Goal: Task Accomplishment & Management: Use online tool/utility

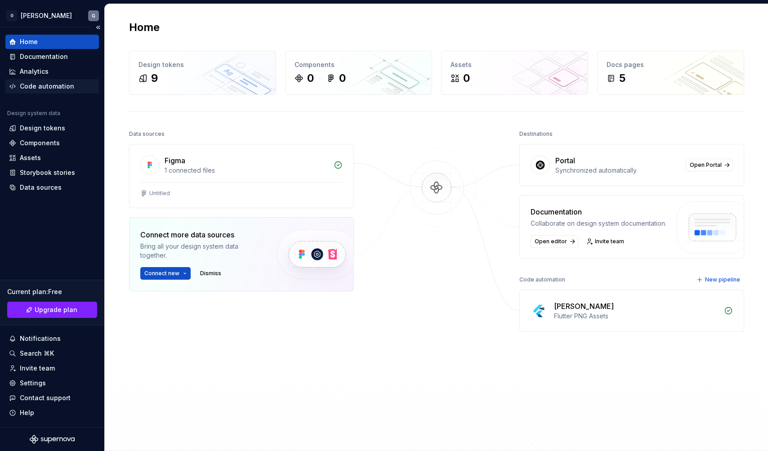
click at [45, 87] on div "Code automation" at bounding box center [47, 86] width 54 height 9
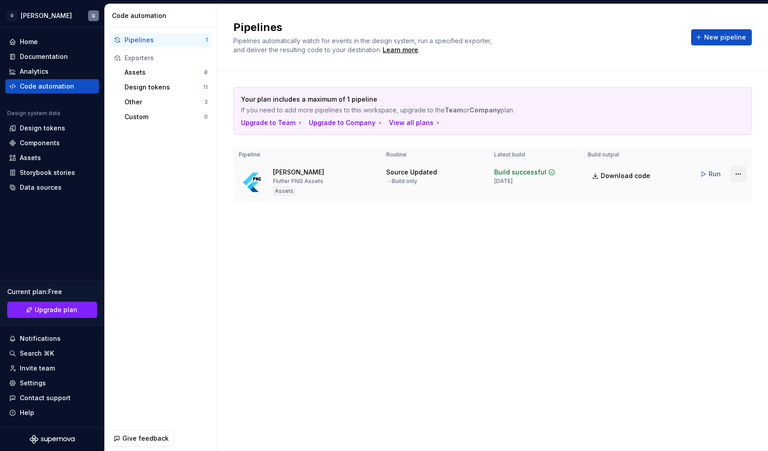
click at [742, 175] on html "× G [PERSON_NAME] Home Documentation Analytics Code automation Design system da…" at bounding box center [384, 225] width 768 height 451
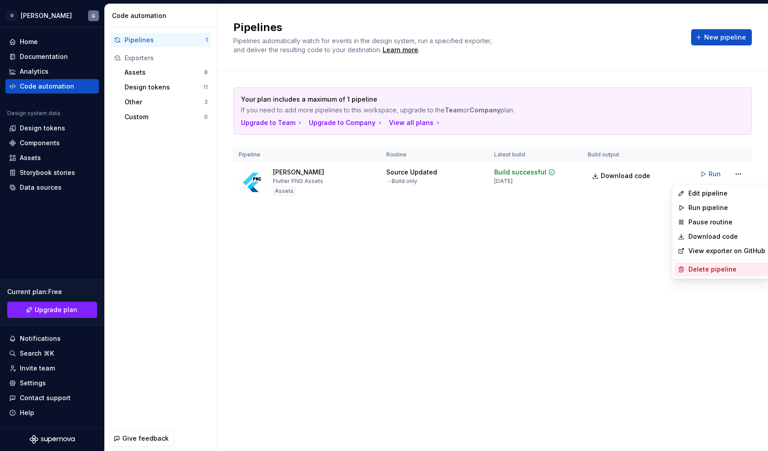
click at [709, 271] on div "Delete pipeline" at bounding box center [727, 269] width 77 height 9
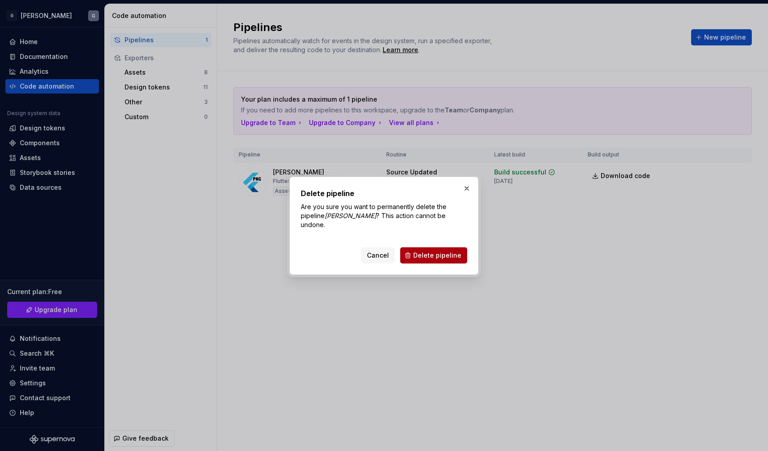
click at [449, 251] on span "Delete pipeline" at bounding box center [437, 255] width 48 height 9
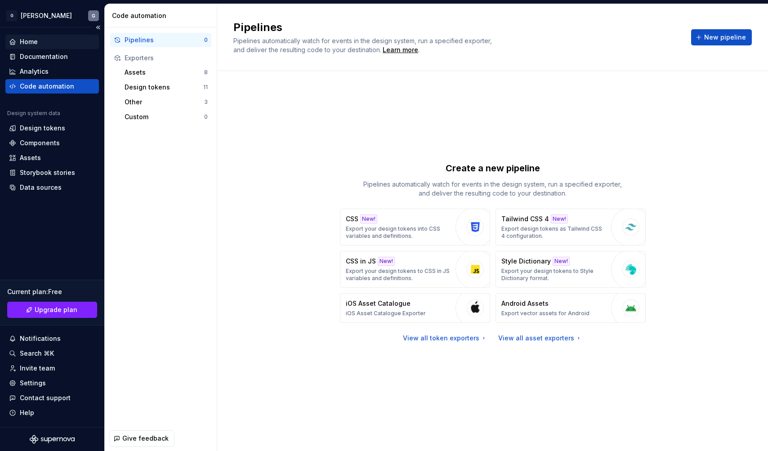
click at [34, 42] on div "Home" at bounding box center [29, 41] width 18 height 9
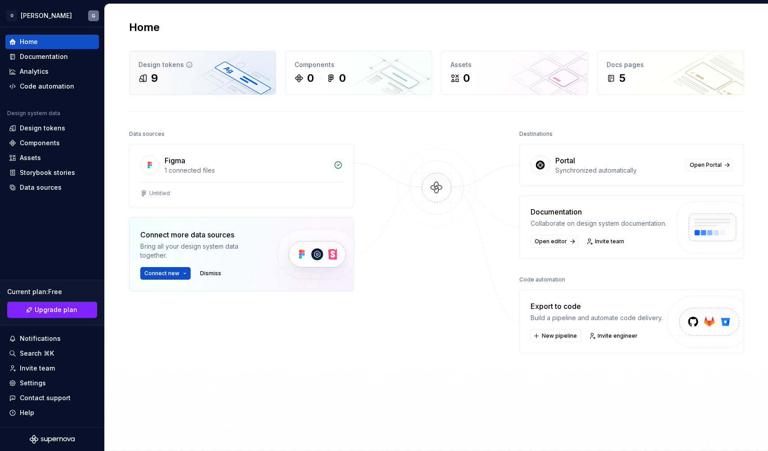
click at [211, 86] on div "Design tokens 9" at bounding box center [203, 72] width 146 height 43
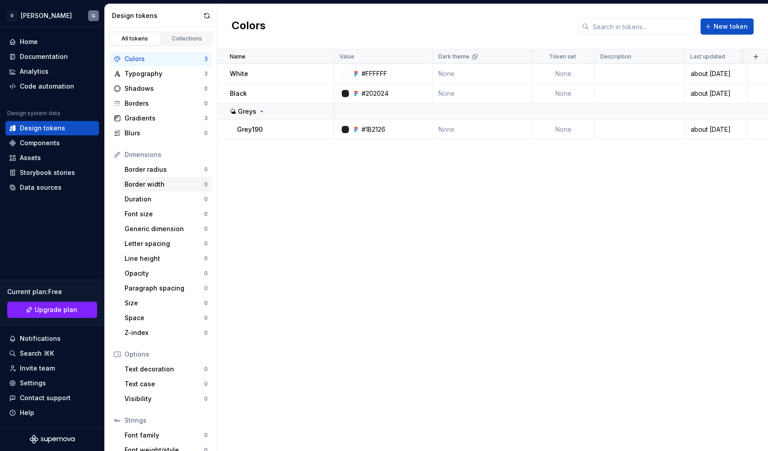
click at [156, 187] on div "Border width" at bounding box center [165, 184] width 80 height 9
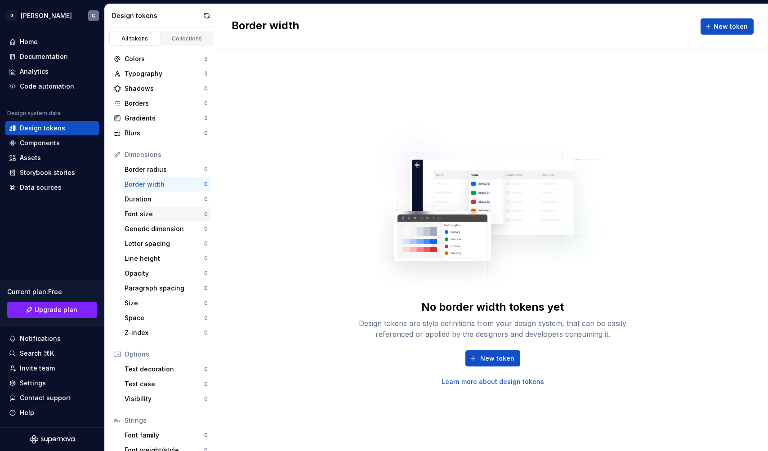
click at [149, 213] on div "Font size" at bounding box center [165, 214] width 80 height 9
click at [65, 221] on div "Home Documentation Analytics Code automation Design system data Design tokens C…" at bounding box center [52, 227] width 104 height 400
click at [55, 167] on div "Storybook stories" at bounding box center [52, 173] width 94 height 14
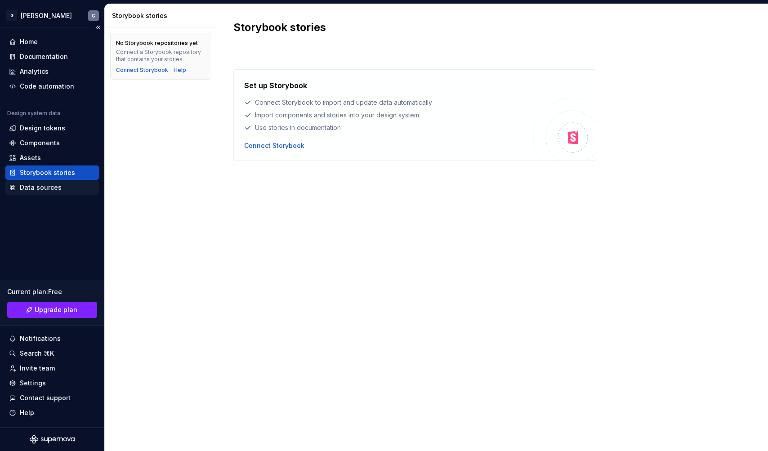
click at [47, 187] on div "Data sources" at bounding box center [41, 187] width 42 height 9
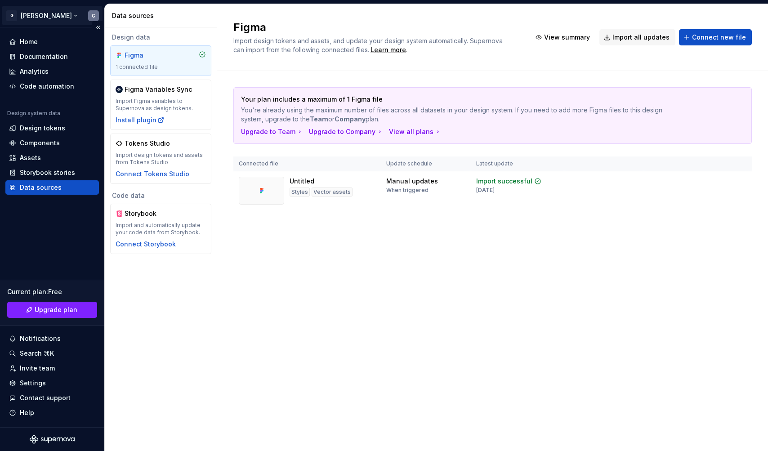
click at [34, 11] on html "× G [PERSON_NAME] Home Documentation Analytics Code automation Design system da…" at bounding box center [384, 225] width 768 height 451
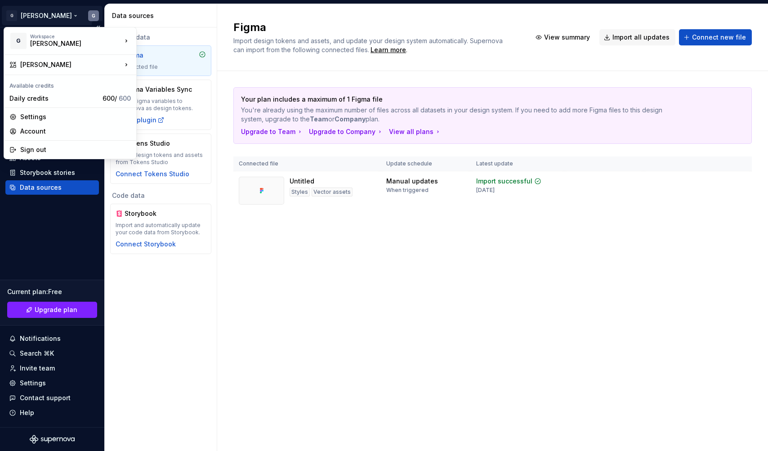
click at [23, 211] on html "× G [PERSON_NAME] Home Documentation Analytics Code automation Design system da…" at bounding box center [384, 225] width 768 height 451
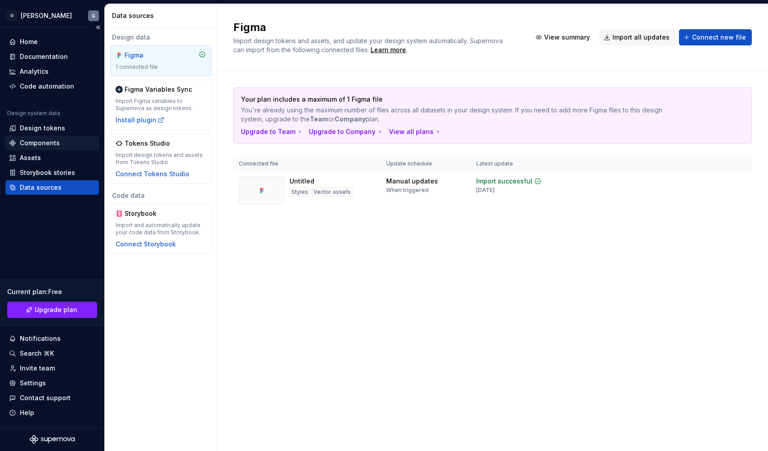
click at [47, 147] on div "Components" at bounding box center [40, 143] width 40 height 9
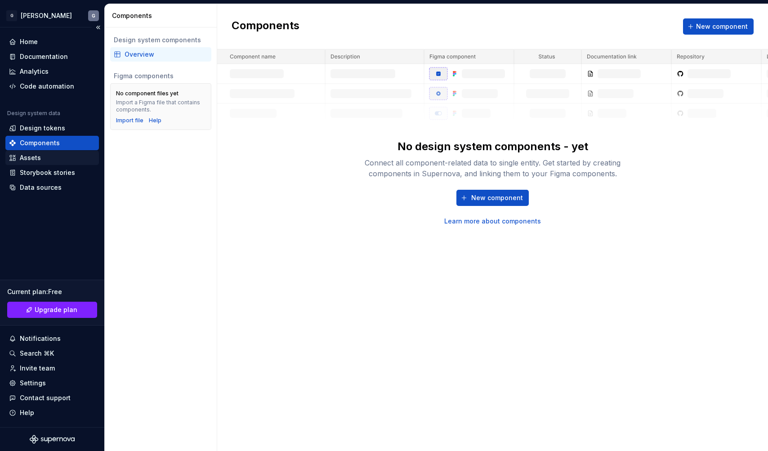
click at [29, 155] on div "Assets" at bounding box center [30, 157] width 21 height 9
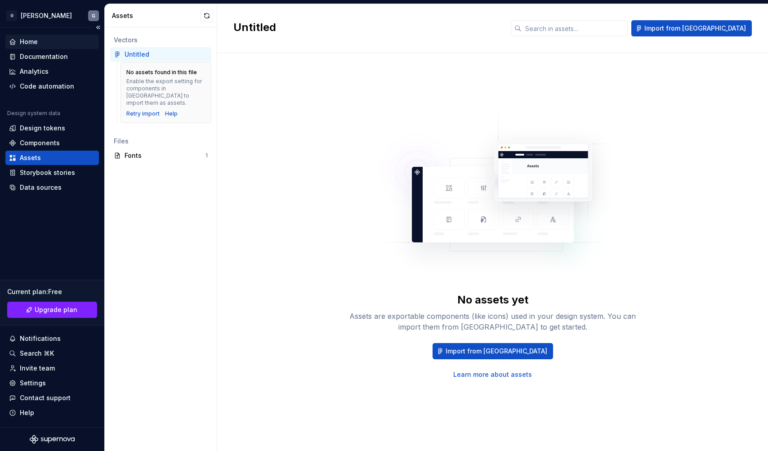
click at [39, 40] on div "Home" at bounding box center [52, 41] width 86 height 9
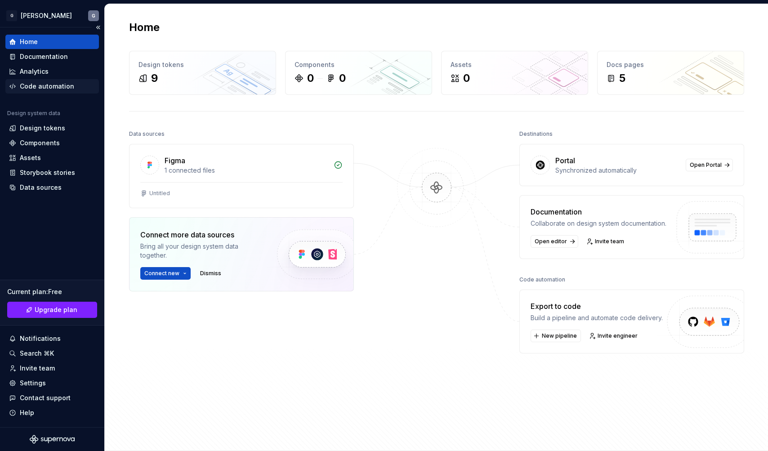
click at [62, 88] on div "Code automation" at bounding box center [47, 86] width 54 height 9
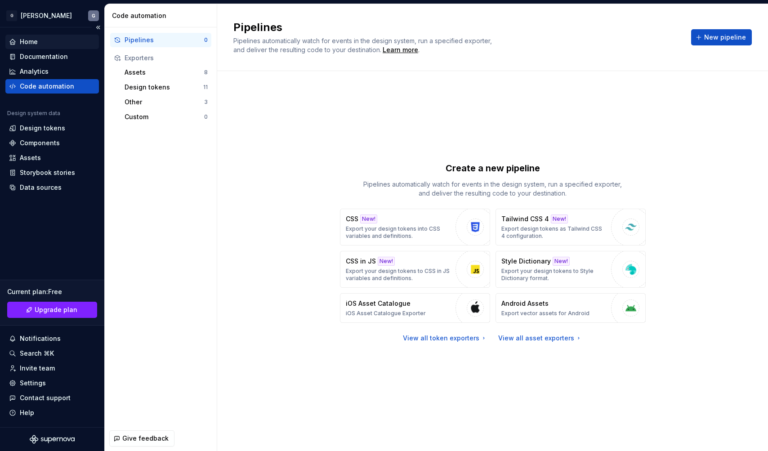
click at [34, 44] on div "Home" at bounding box center [29, 41] width 18 height 9
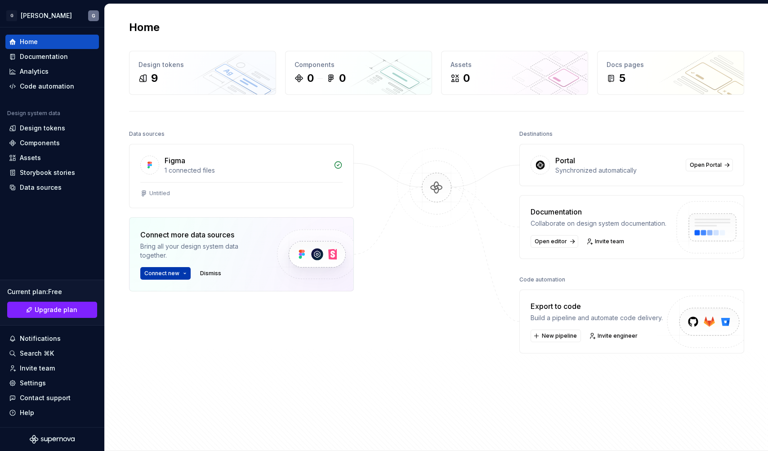
click at [177, 275] on span "Connect new" at bounding box center [161, 273] width 35 height 7
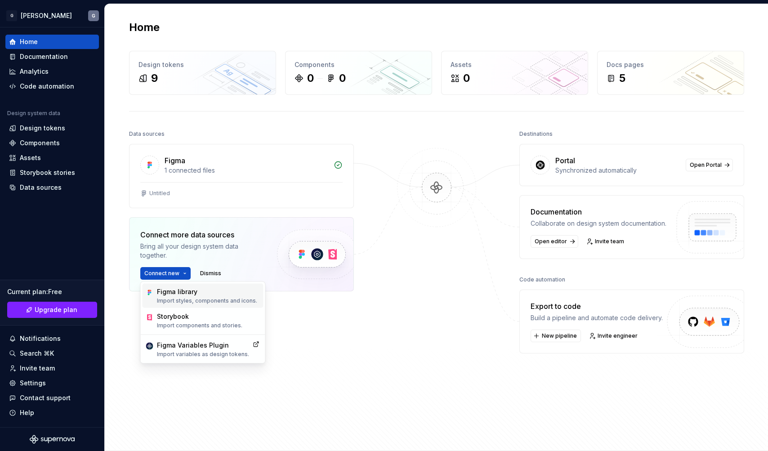
click at [177, 296] on div "Figma library" at bounding box center [207, 291] width 100 height 9
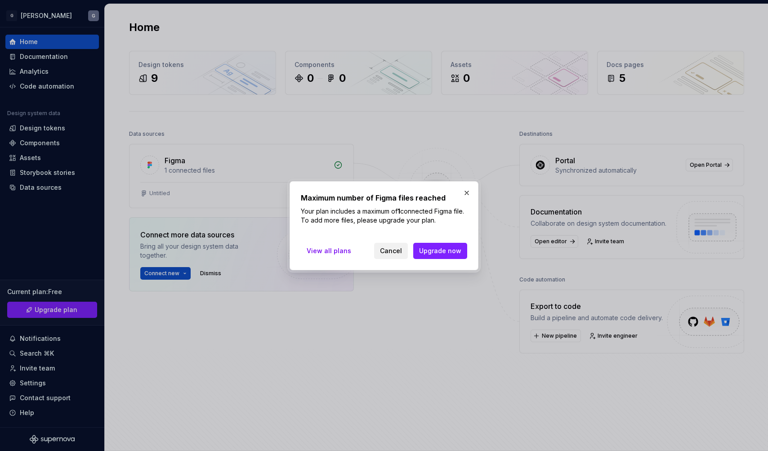
click at [392, 251] on span "Cancel" at bounding box center [391, 251] width 22 height 9
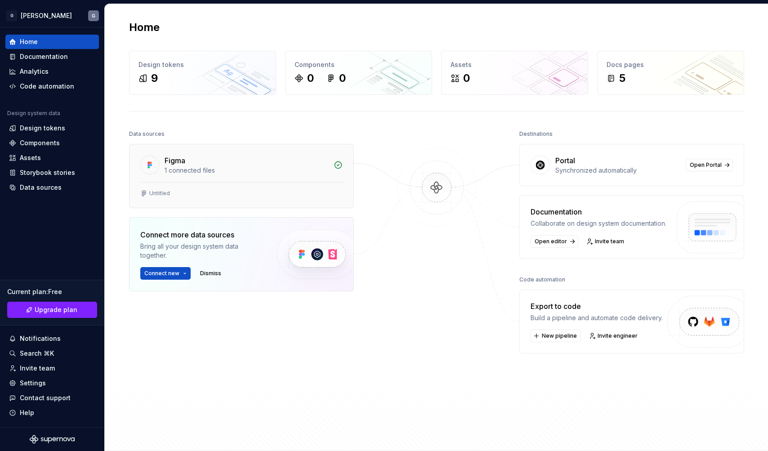
click at [260, 170] on div "1 connected files" at bounding box center [247, 170] width 164 height 9
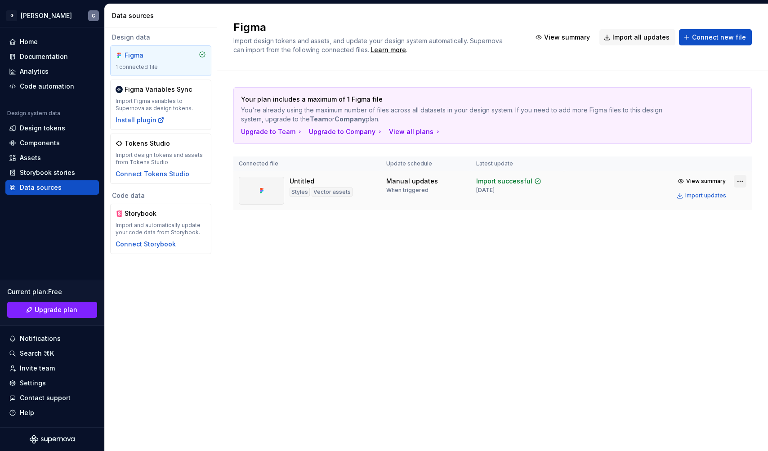
click at [741, 182] on html "× G [PERSON_NAME] Home Documentation Analytics Code automation Design system da…" at bounding box center [384, 225] width 768 height 451
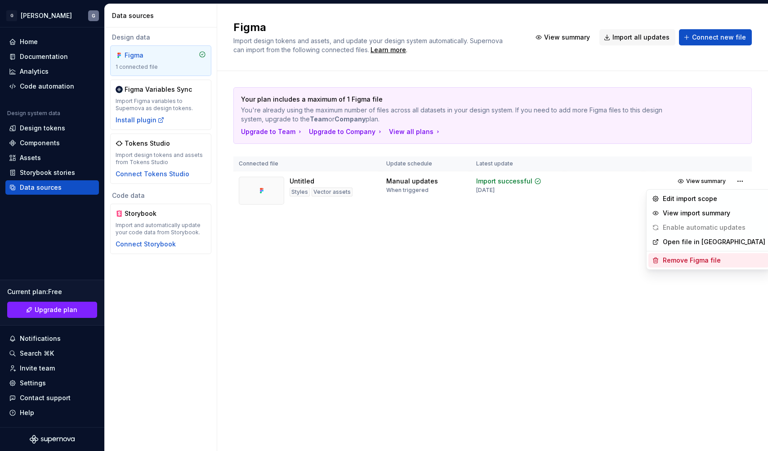
click at [682, 260] on div "Remove Figma file" at bounding box center [714, 260] width 103 height 9
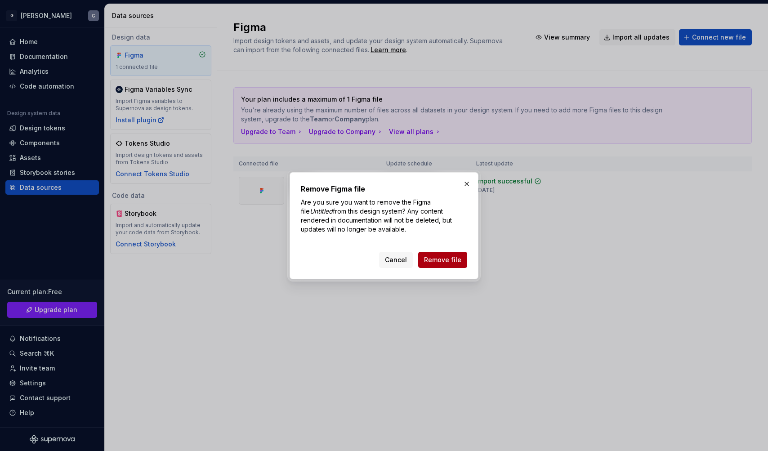
click at [465, 261] on button "Remove file" at bounding box center [442, 260] width 49 height 16
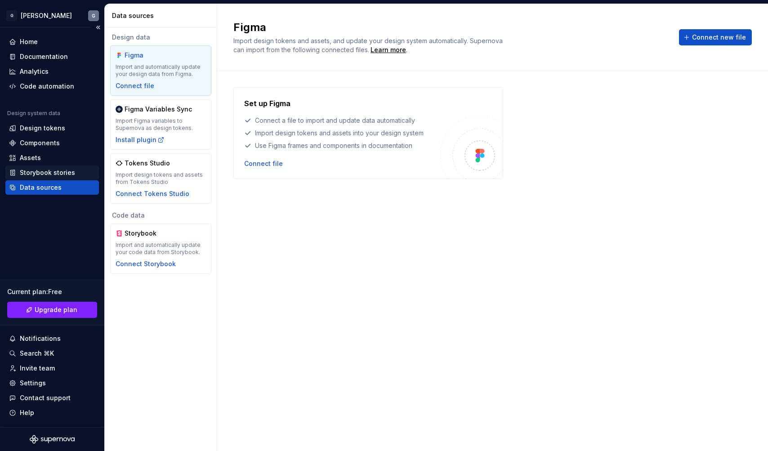
click at [31, 172] on div "Storybook stories" at bounding box center [47, 172] width 55 height 9
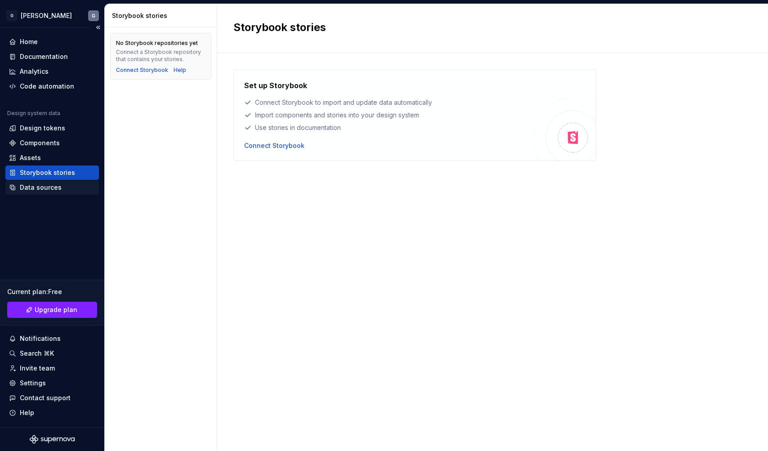
click at [51, 186] on div "Data sources" at bounding box center [41, 187] width 42 height 9
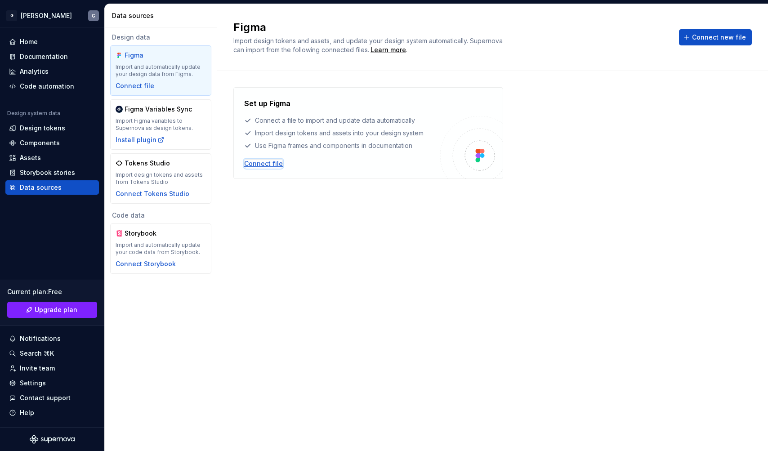
click at [272, 163] on div "Connect file" at bounding box center [263, 163] width 39 height 9
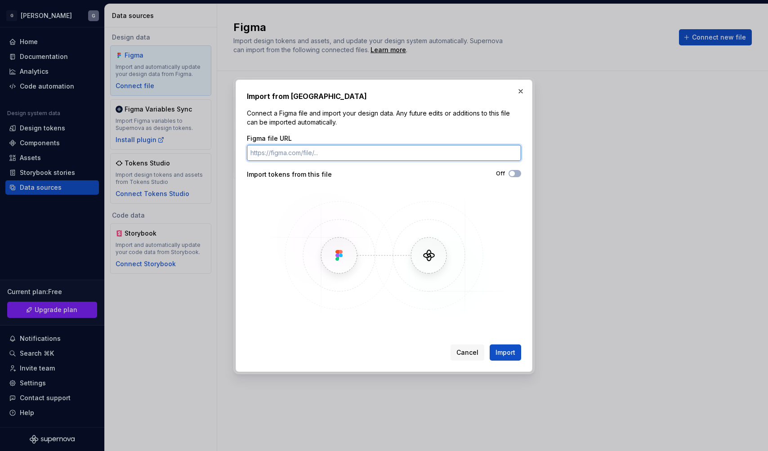
paste input "[URL][DOMAIN_NAME]"
type input "[URL][DOMAIN_NAME]"
click at [515, 172] on icon "button" at bounding box center [512, 173] width 7 height 5
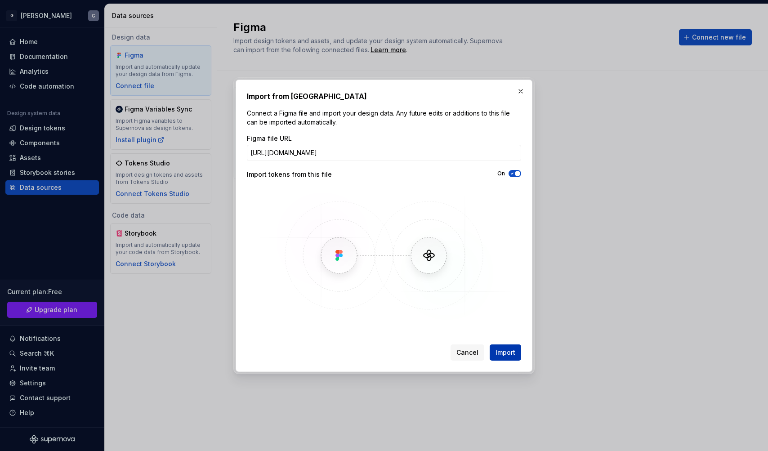
click at [503, 355] on span "Import" at bounding box center [506, 352] width 20 height 9
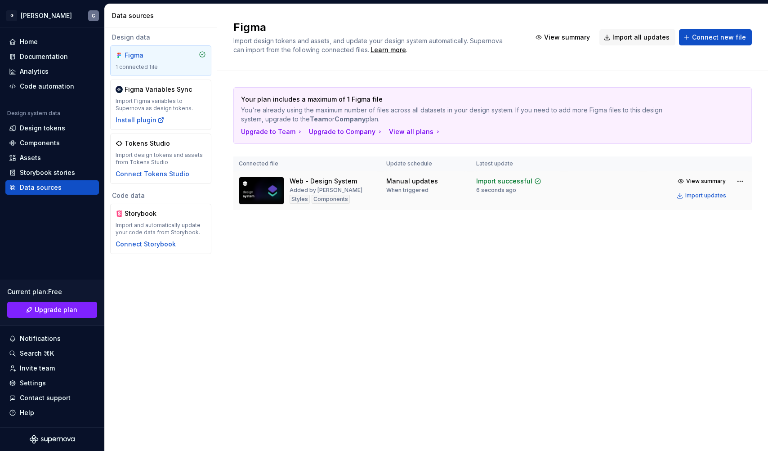
click at [403, 198] on td "Manual updates When triggered" at bounding box center [426, 190] width 90 height 39
click at [715, 184] on span "View summary" at bounding box center [707, 181] width 40 height 7
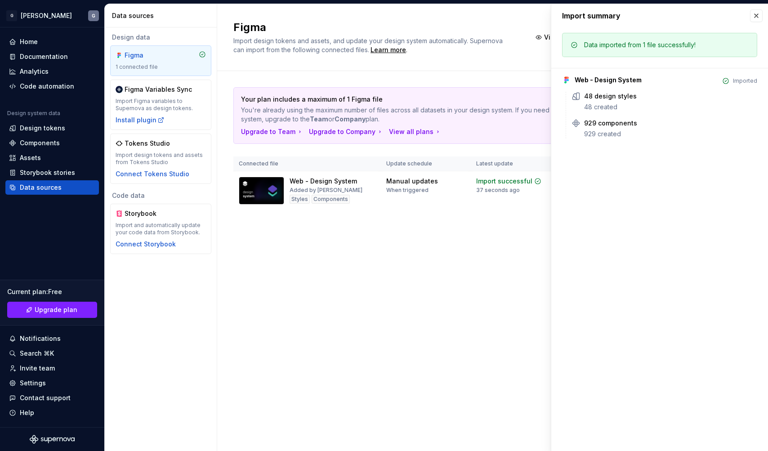
click at [391, 260] on div "Figma Import design tokens and assets, and update your design system automatica…" at bounding box center [492, 227] width 551 height 447
click at [29, 157] on div "Assets" at bounding box center [30, 157] width 21 height 9
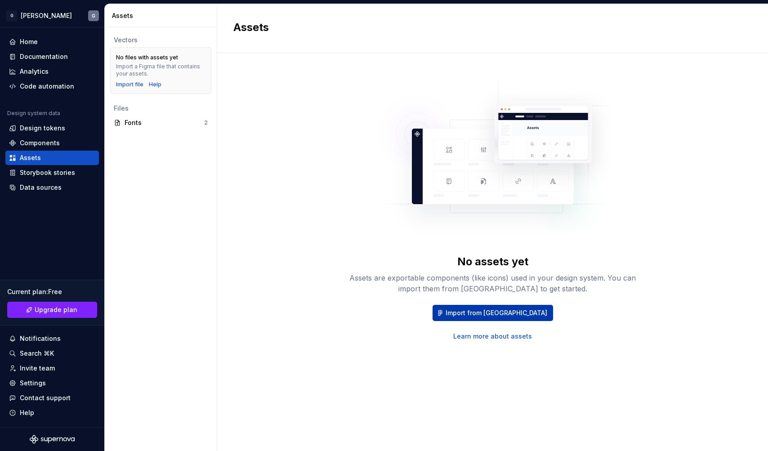
click at [507, 314] on span "Import from [GEOGRAPHIC_DATA]" at bounding box center [497, 313] width 102 height 9
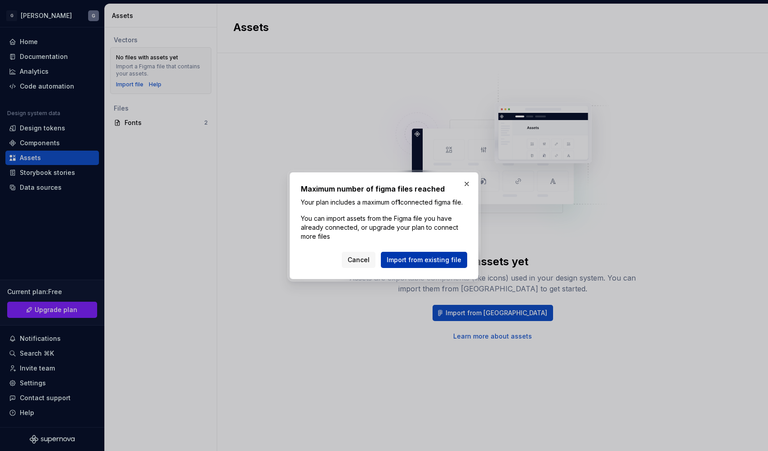
click at [423, 265] on span "Import from existing file" at bounding box center [424, 260] width 75 height 9
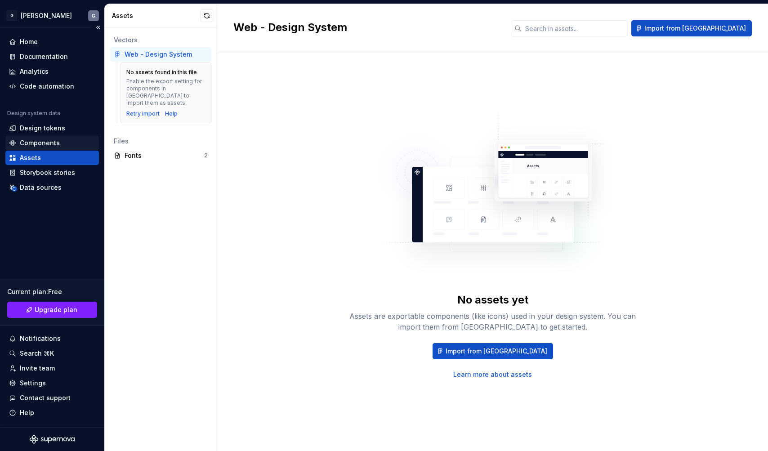
click at [40, 145] on div "Components" at bounding box center [40, 143] width 40 height 9
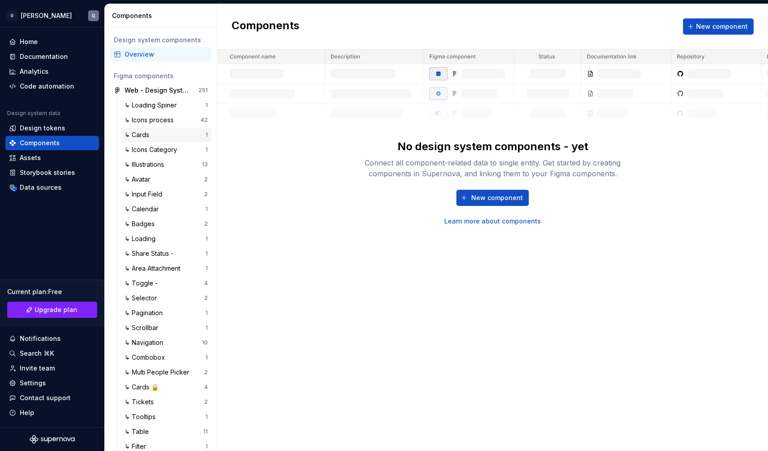
click at [152, 135] on div "↳ Cards" at bounding box center [139, 134] width 28 height 9
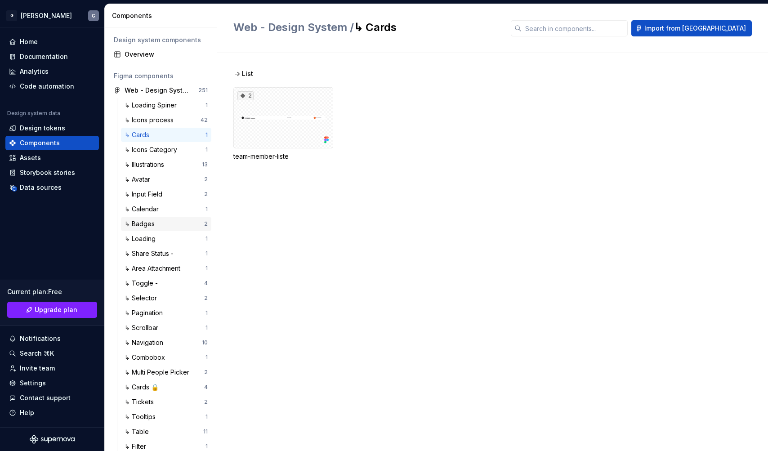
click at [154, 223] on div "↳ Badges" at bounding box center [142, 224] width 34 height 9
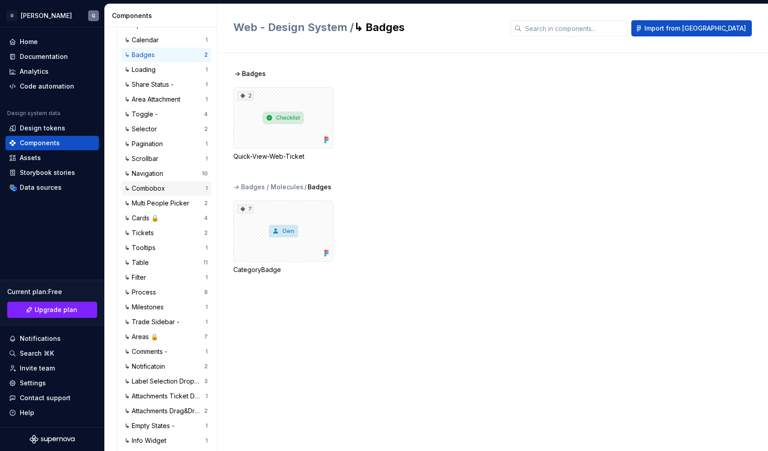
scroll to position [170, 0]
click at [145, 328] on div "↳ Trade Sidebar - 1" at bounding box center [166, 321] width 90 height 14
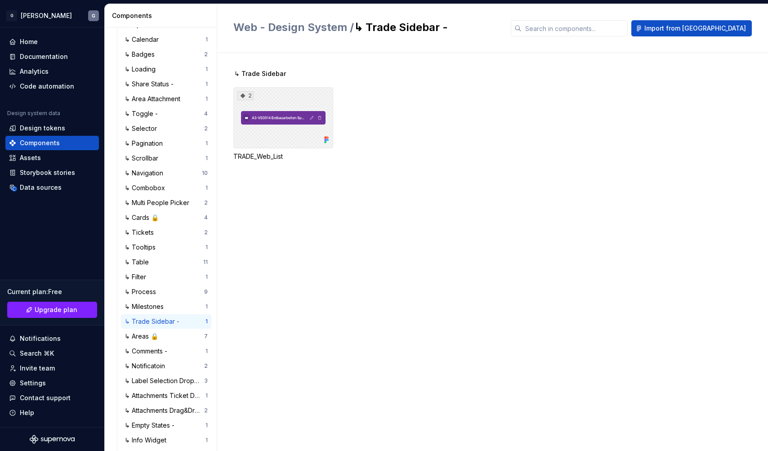
click at [301, 120] on div "2" at bounding box center [284, 117] width 100 height 61
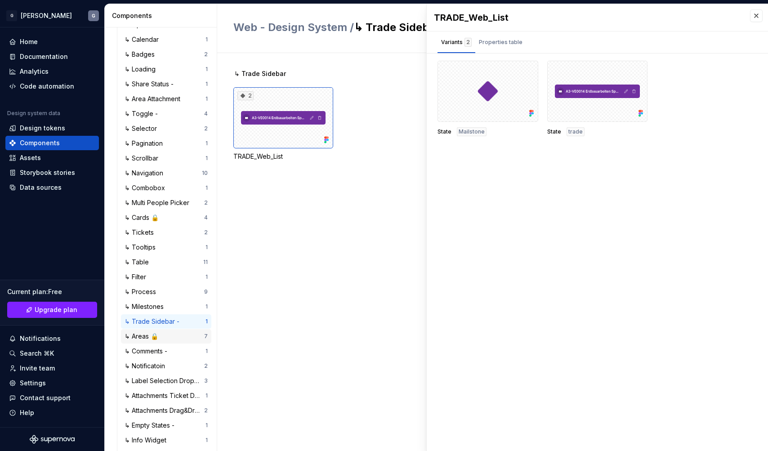
click at [151, 334] on div "↳ Areas 🔒" at bounding box center [143, 336] width 37 height 9
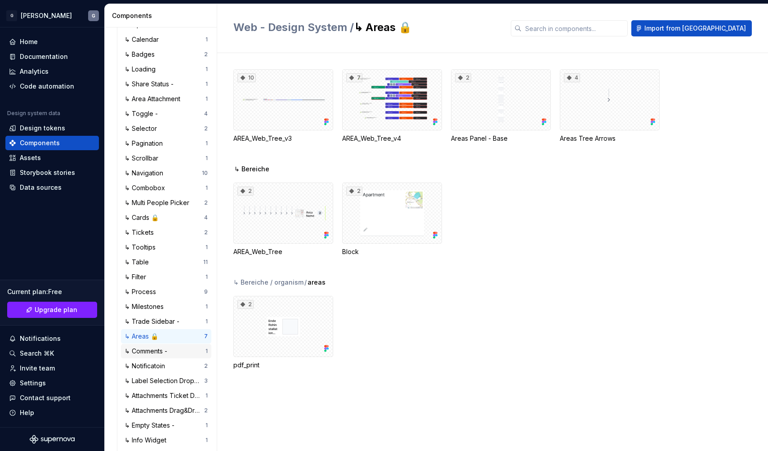
click at [168, 350] on div "↳ Comments -" at bounding box center [148, 351] width 46 height 9
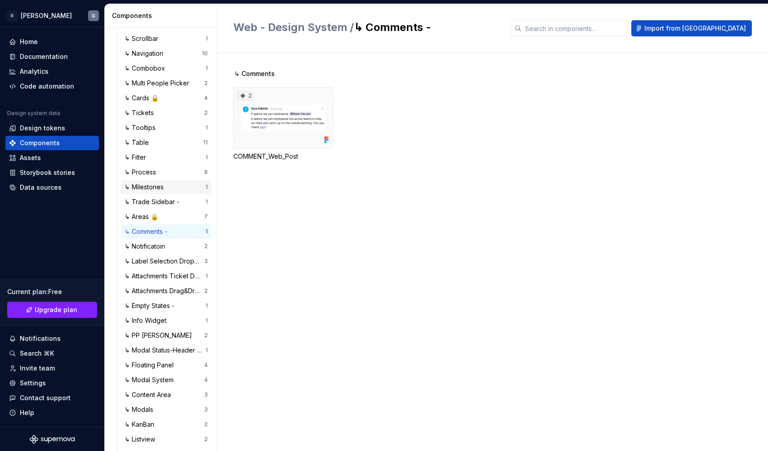
scroll to position [300, 0]
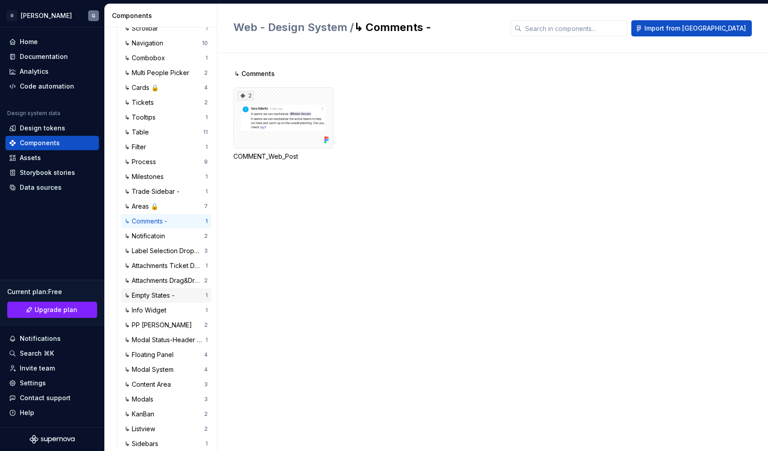
click at [166, 300] on div "↳ Empty States -" at bounding box center [152, 295] width 54 height 9
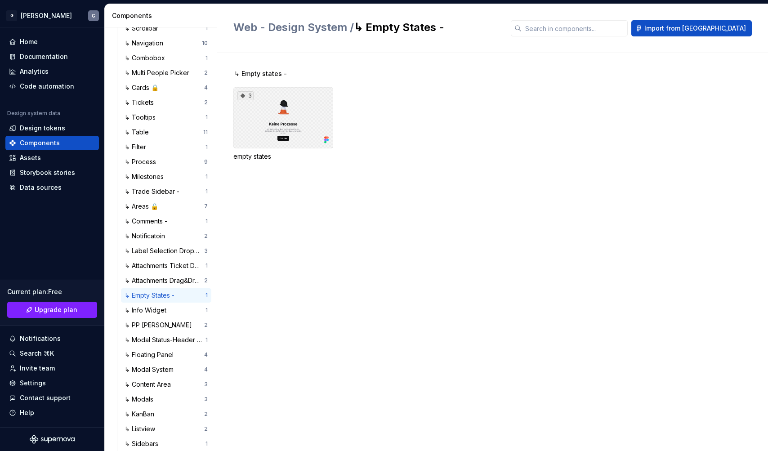
click at [303, 113] on div "3" at bounding box center [284, 117] width 100 height 61
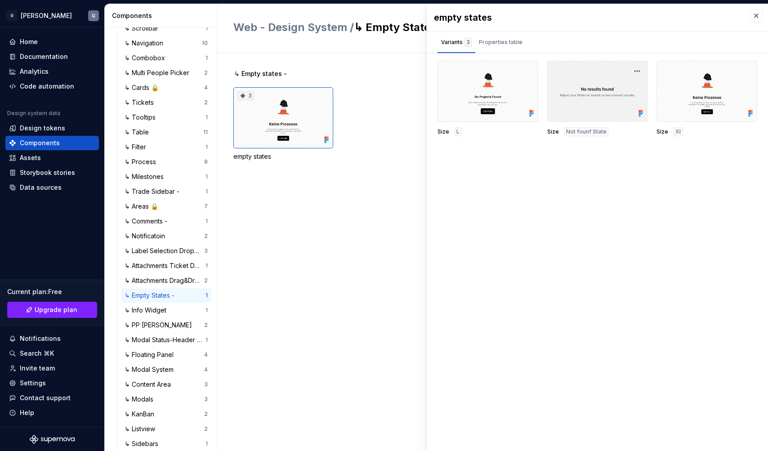
click at [578, 103] on div at bounding box center [598, 91] width 101 height 61
click at [733, 87] on div at bounding box center [707, 91] width 101 height 61
click at [488, 87] on div at bounding box center [488, 91] width 101 height 61
click at [499, 41] on div "Properties table" at bounding box center [501, 42] width 44 height 9
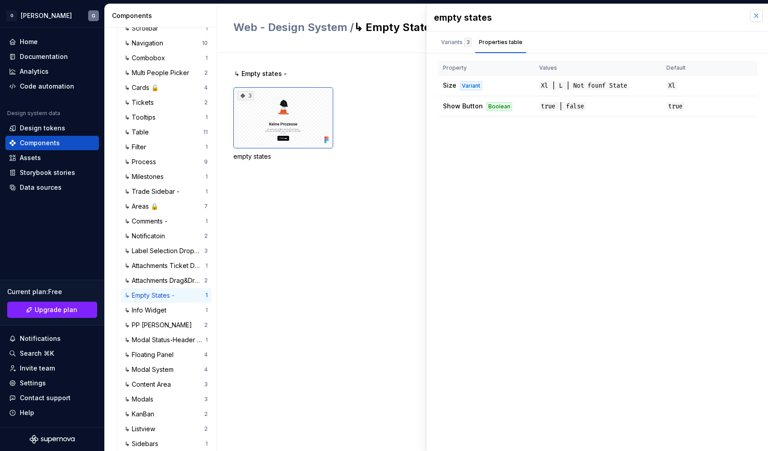
click at [757, 15] on button "button" at bounding box center [756, 15] width 13 height 13
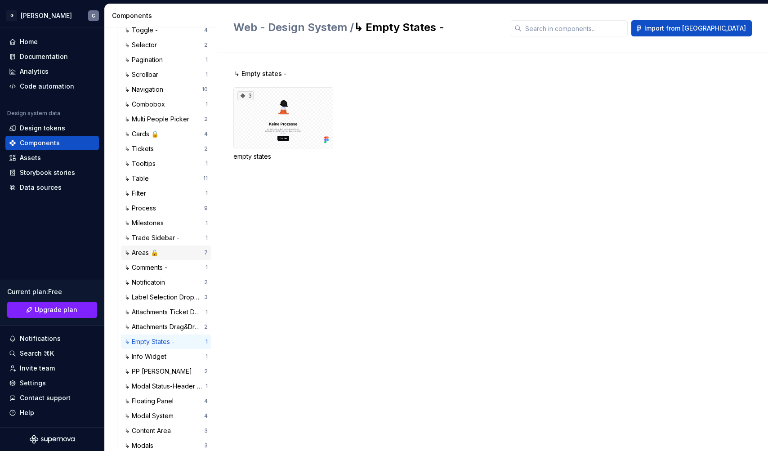
scroll to position [254, 0]
click at [173, 118] on div "↳ Multi People Picker" at bounding box center [159, 118] width 68 height 9
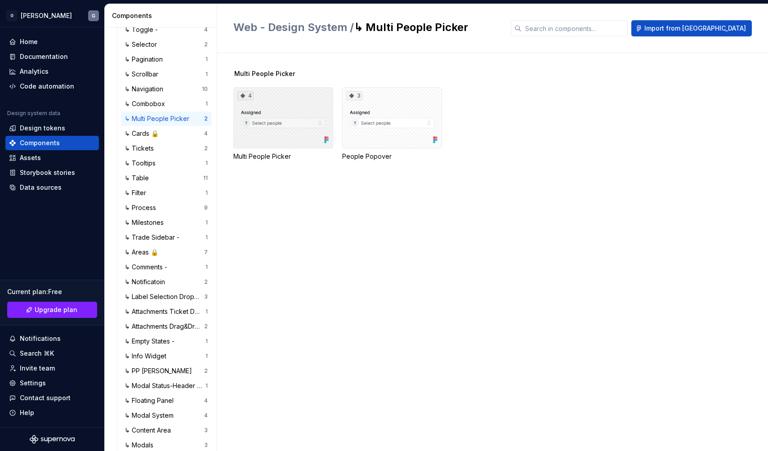
click at [295, 119] on div "4" at bounding box center [284, 117] width 100 height 61
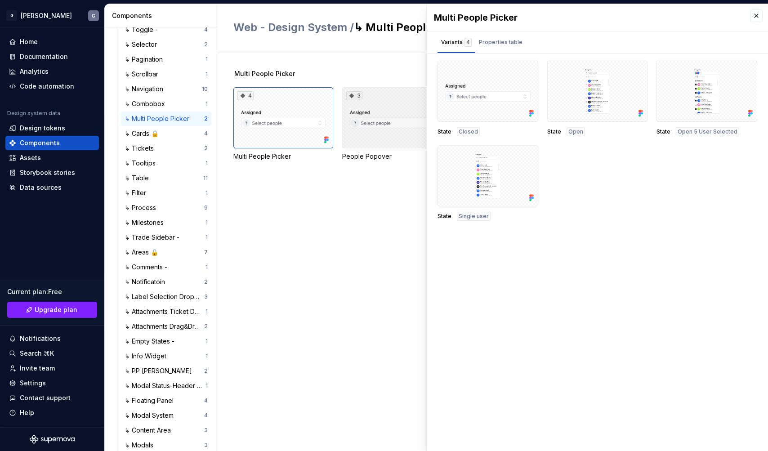
click at [396, 128] on div "3" at bounding box center [392, 117] width 100 height 61
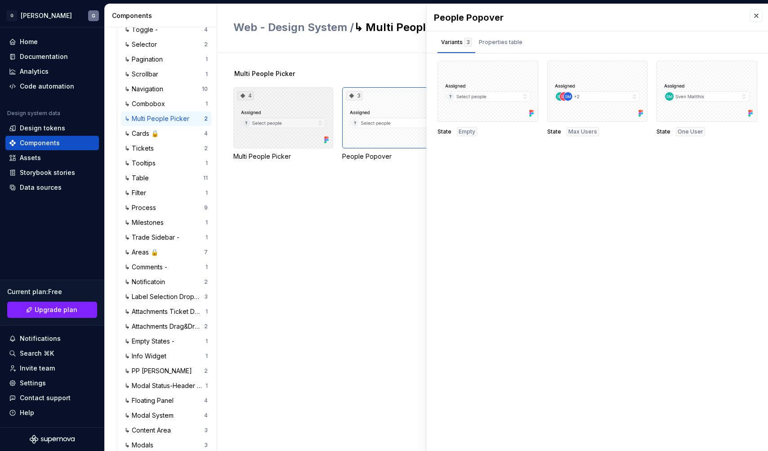
click at [294, 114] on div "4" at bounding box center [284, 117] width 100 height 61
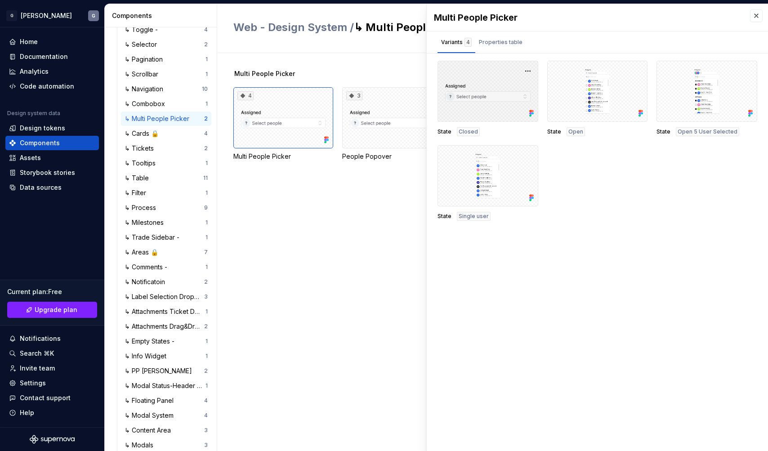
click at [528, 105] on div at bounding box center [488, 91] width 101 height 61
click at [495, 91] on div at bounding box center [488, 91] width 101 height 61
click at [498, 39] on div "Properties table" at bounding box center [501, 42] width 44 height 9
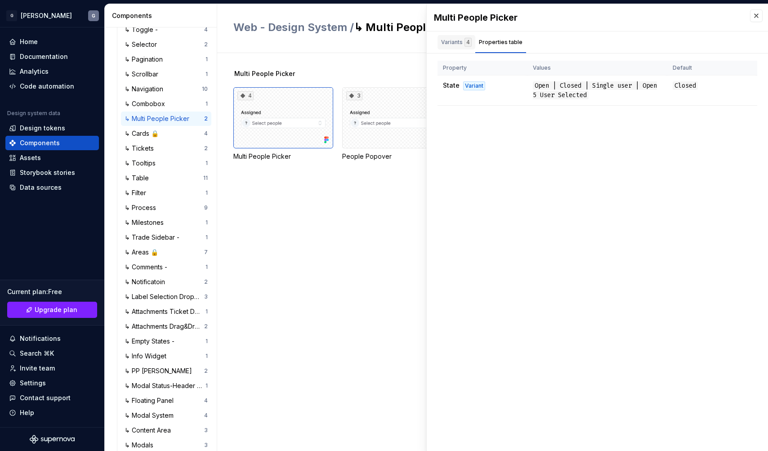
click at [456, 39] on div "Variants 4" at bounding box center [456, 42] width 31 height 9
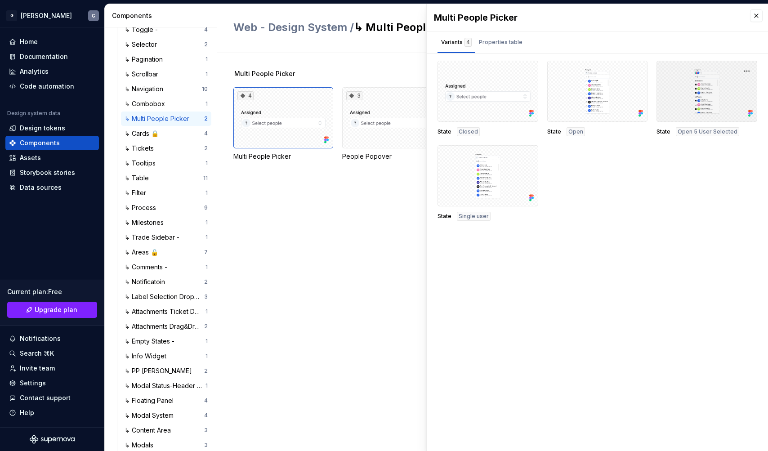
click at [690, 103] on div at bounding box center [707, 91] width 101 height 61
click at [726, 90] on div at bounding box center [707, 91] width 101 height 61
click at [749, 66] on button "button" at bounding box center [747, 71] width 13 height 13
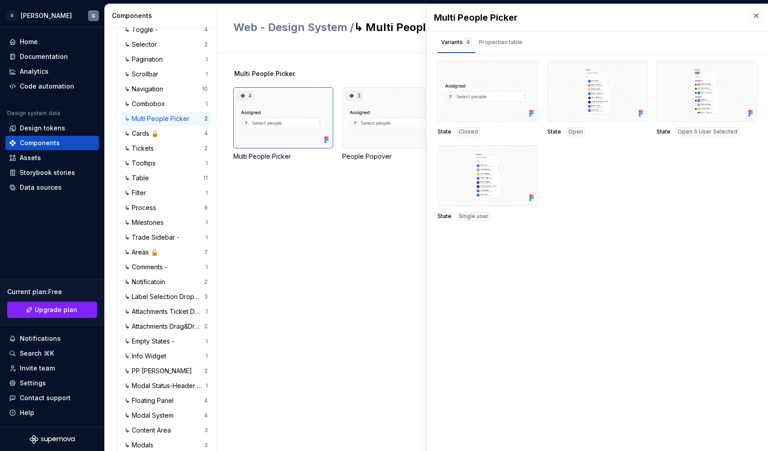
click at [606, 226] on div "State Closed State Open State Open 5 User Selected State Single user Property V…" at bounding box center [597, 144] width 341 height 167
click at [503, 183] on div at bounding box center [488, 175] width 101 height 61
click at [349, 212] on div "Multi People Picker 4 Multi People Picker 3 People Popover" at bounding box center [501, 252] width 535 height 398
click at [760, 18] on button "button" at bounding box center [756, 15] width 13 height 13
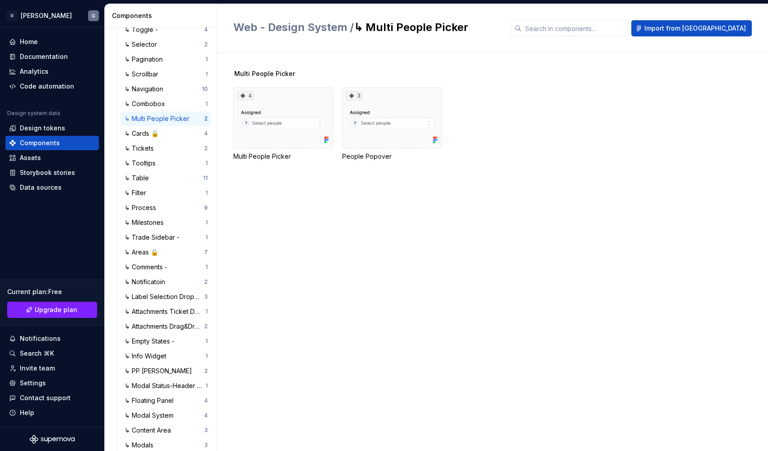
click at [370, 236] on div "Multi People Picker 4 Multi People Picker 3 People Popover" at bounding box center [501, 252] width 535 height 398
click at [155, 98] on div "↳ Combobox 1" at bounding box center [166, 104] width 90 height 14
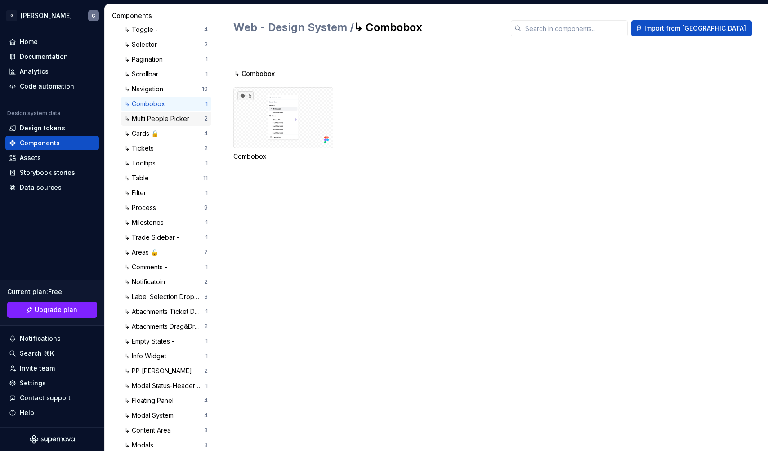
click at [158, 117] on div "↳ Multi People Picker" at bounding box center [159, 118] width 68 height 9
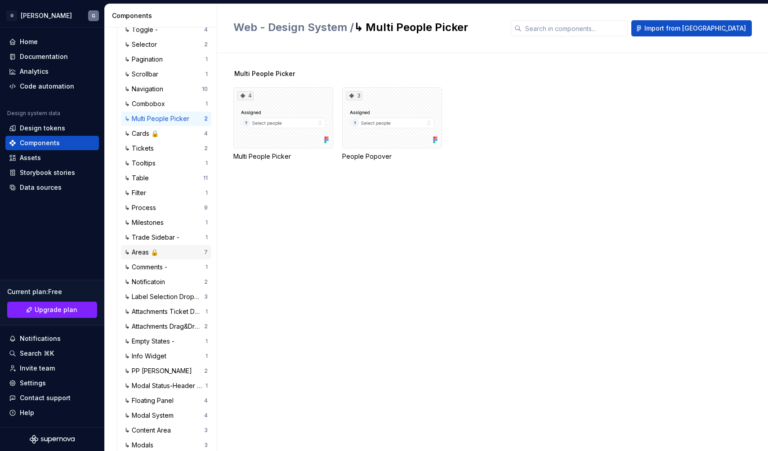
scroll to position [323, 0]
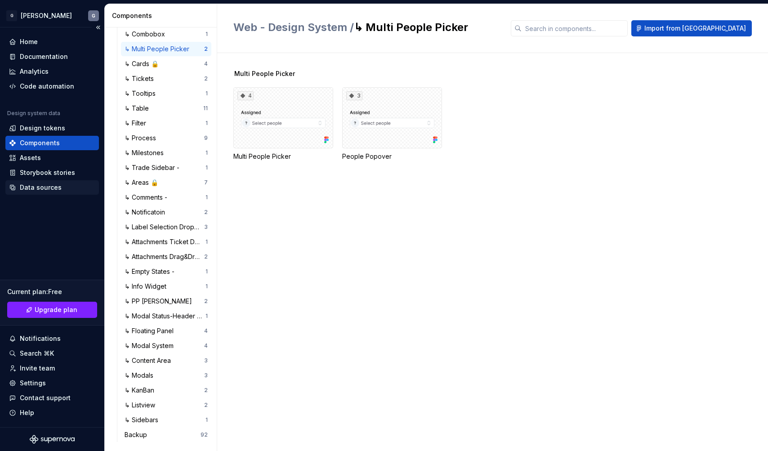
click at [43, 184] on div "Data sources" at bounding box center [41, 187] width 42 height 9
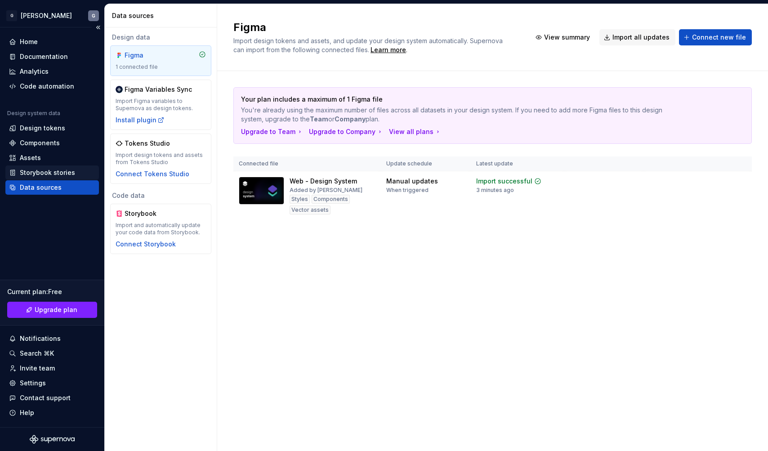
click at [41, 175] on div "Storybook stories" at bounding box center [47, 172] width 55 height 9
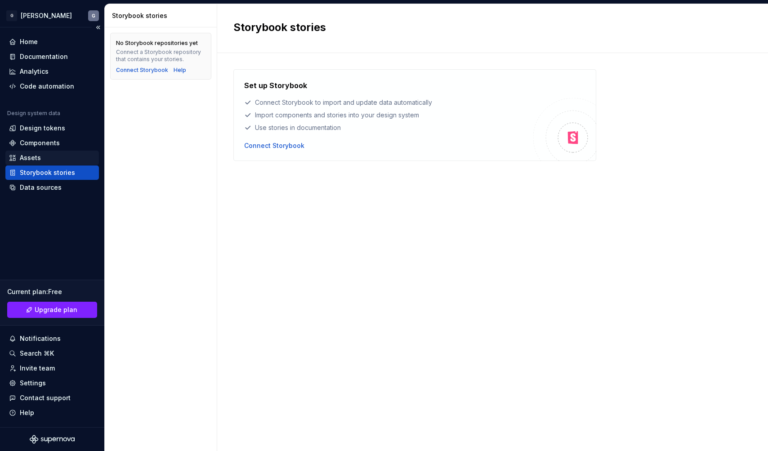
click at [41, 155] on div "Assets" at bounding box center [52, 157] width 86 height 9
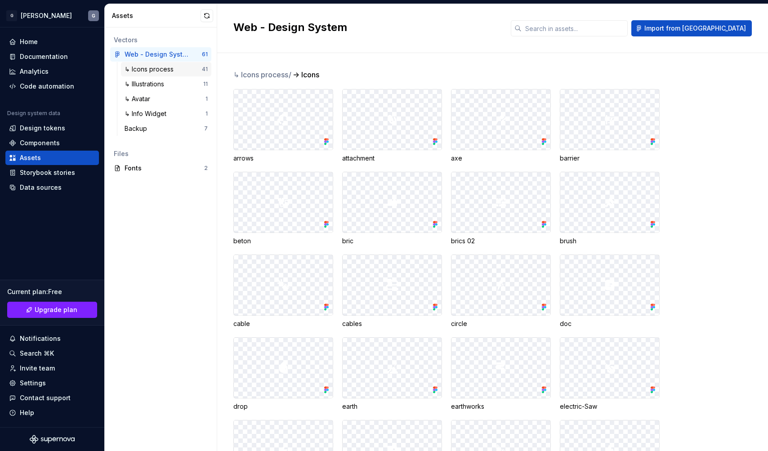
click at [163, 70] on div "↳ Icons process" at bounding box center [151, 69] width 53 height 9
click at [145, 169] on div "Fonts" at bounding box center [165, 168] width 80 height 9
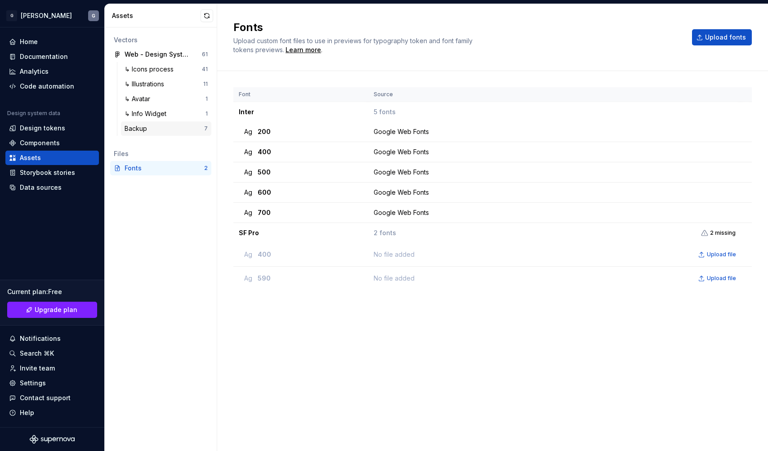
click at [143, 128] on div "Backup" at bounding box center [138, 128] width 26 height 9
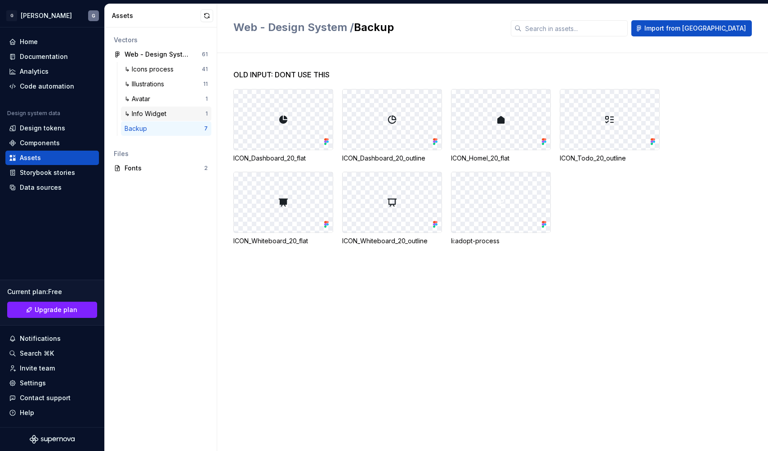
click at [146, 110] on div "↳ Info Widget" at bounding box center [147, 113] width 45 height 9
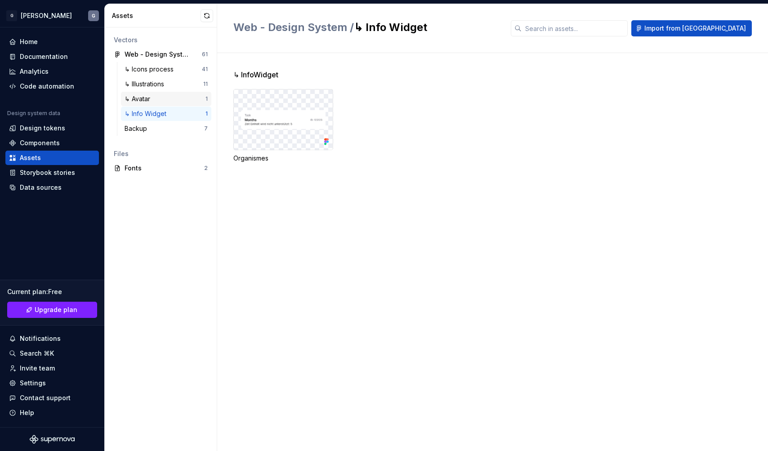
click at [148, 99] on div "↳ Avatar" at bounding box center [139, 98] width 29 height 9
click at [161, 80] on div "↳ Illustrations" at bounding box center [146, 84] width 43 height 9
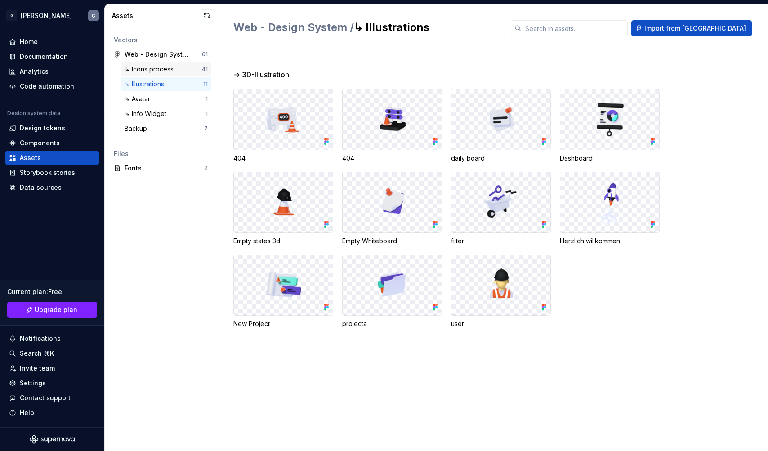
click at [159, 65] on div "↳ Icons process" at bounding box center [151, 69] width 53 height 9
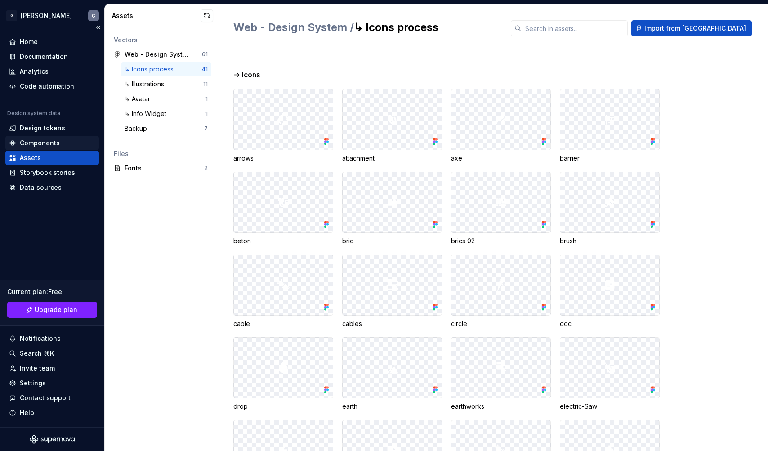
click at [45, 146] on div "Components" at bounding box center [40, 143] width 40 height 9
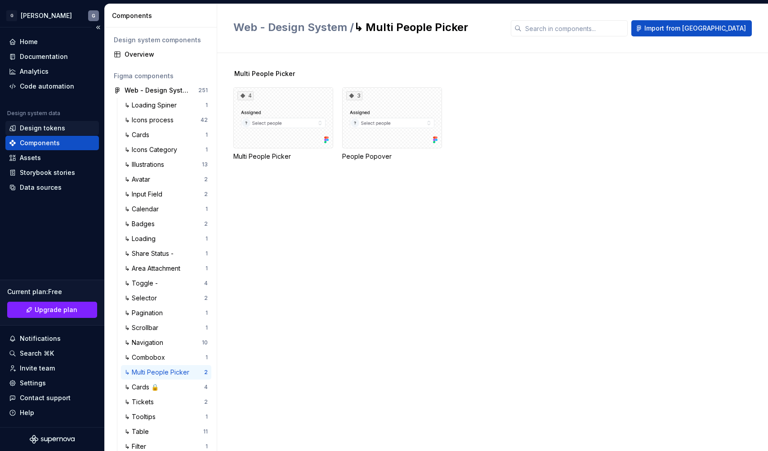
click at [43, 130] on div "Design tokens" at bounding box center [42, 128] width 45 height 9
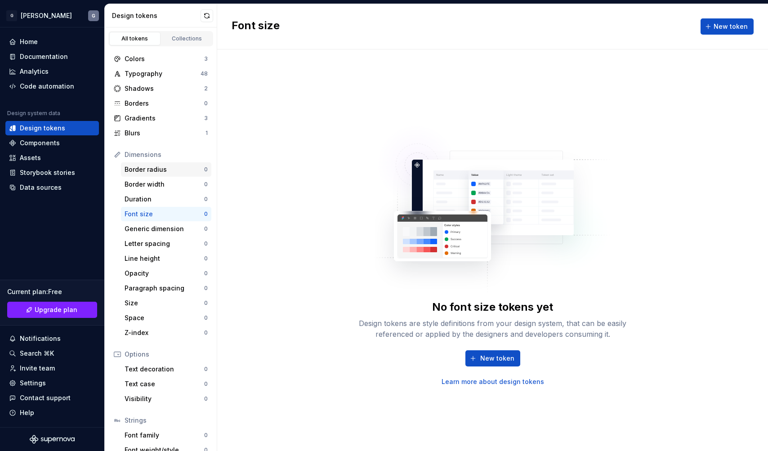
click at [149, 164] on div "Border radius 0" at bounding box center [166, 169] width 90 height 14
click at [148, 75] on div "Typography" at bounding box center [163, 73] width 76 height 9
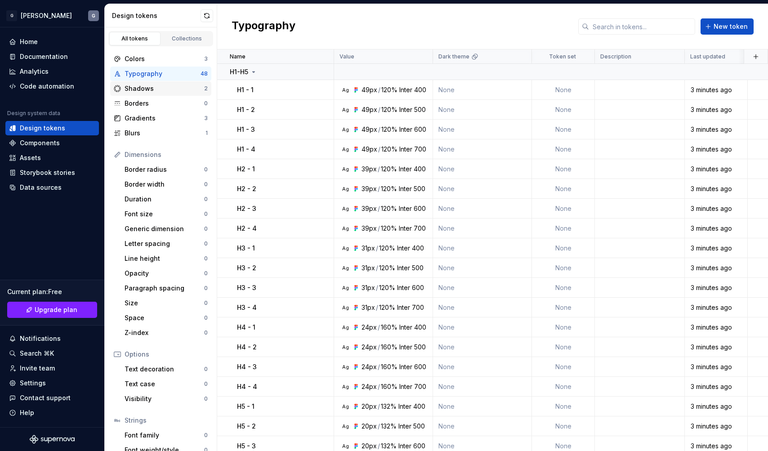
click at [136, 89] on div "Shadows" at bounding box center [165, 88] width 80 height 9
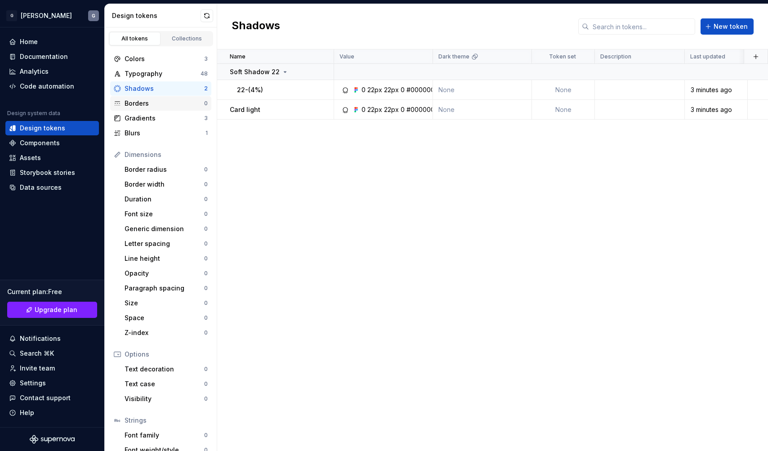
click at [141, 102] on div "Borders" at bounding box center [165, 103] width 80 height 9
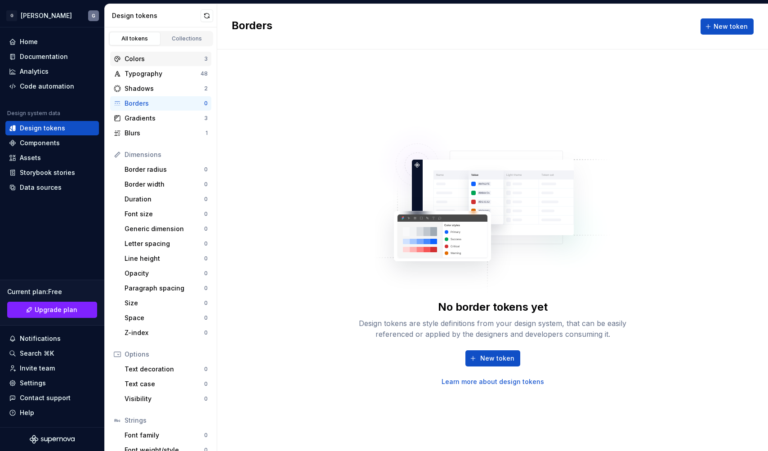
click at [147, 59] on div "Colors" at bounding box center [165, 58] width 80 height 9
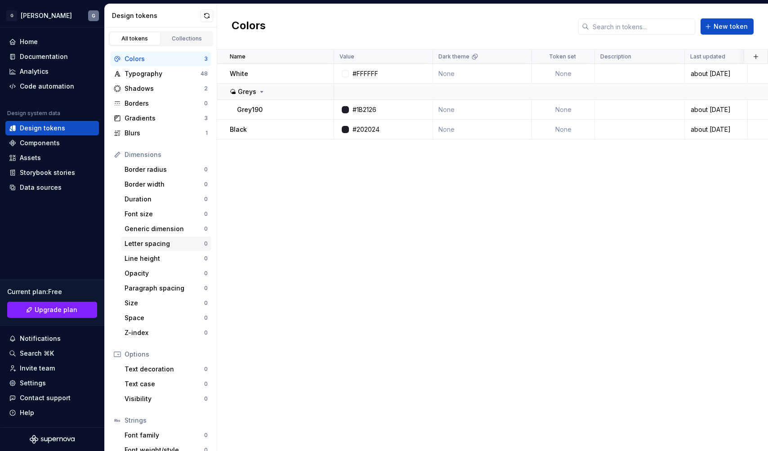
scroll to position [41, 0]
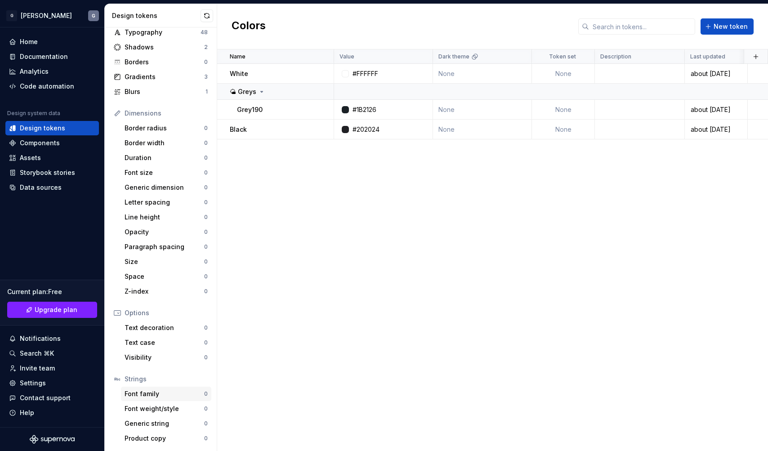
click at [144, 390] on div "Font family" at bounding box center [165, 394] width 80 height 9
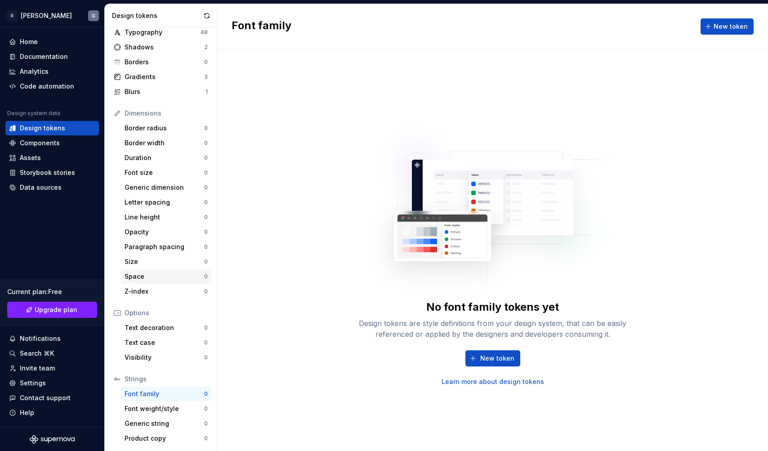
click at [150, 279] on div "Space" at bounding box center [165, 276] width 80 height 9
click at [139, 257] on div "Size 0" at bounding box center [166, 262] width 90 height 14
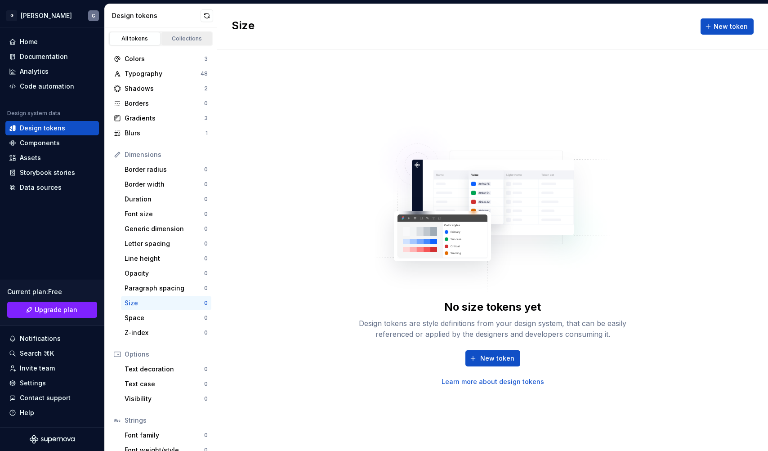
click at [186, 39] on div "Collections" at bounding box center [187, 38] width 45 height 7
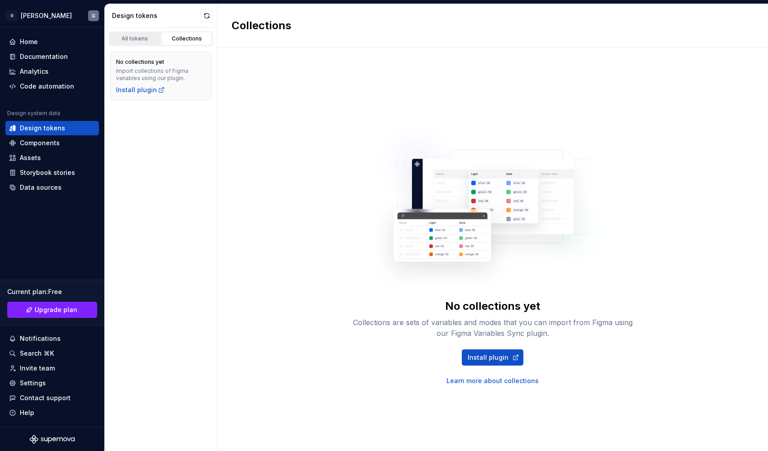
click at [147, 41] on div "All tokens" at bounding box center [134, 38] width 45 height 7
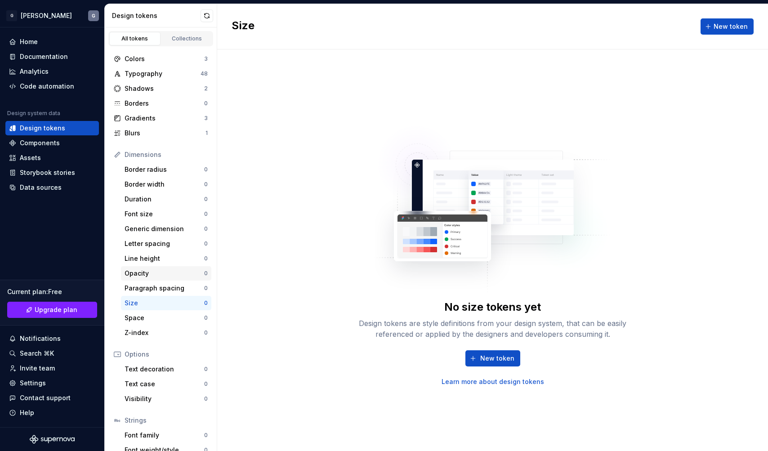
click at [158, 275] on div "Opacity" at bounding box center [165, 273] width 80 height 9
